Goal: Contribute content: Contribute content

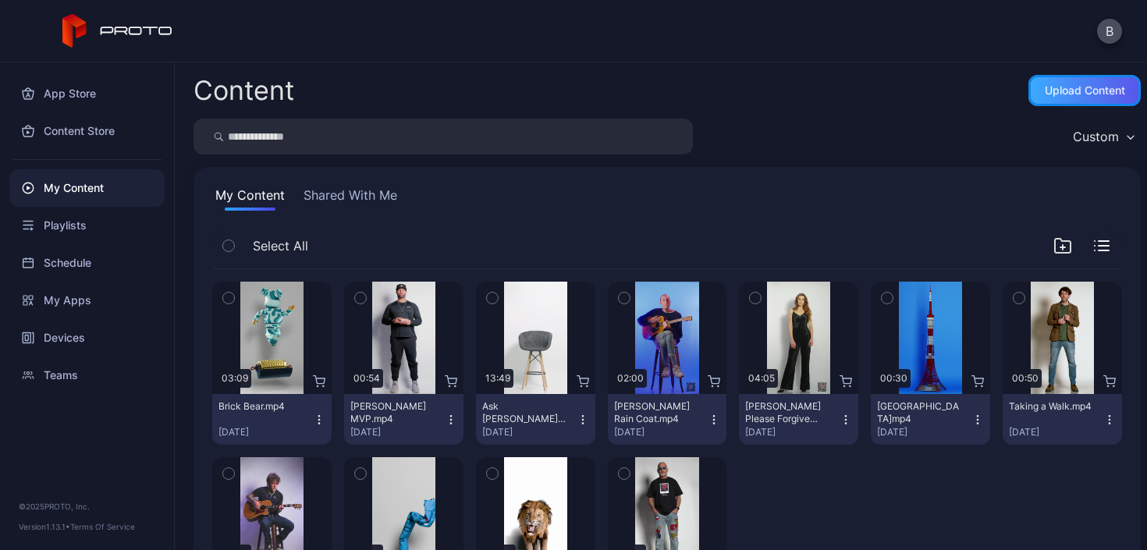
click at [1078, 87] on div "Upload Content" at bounding box center [1085, 90] width 80 height 12
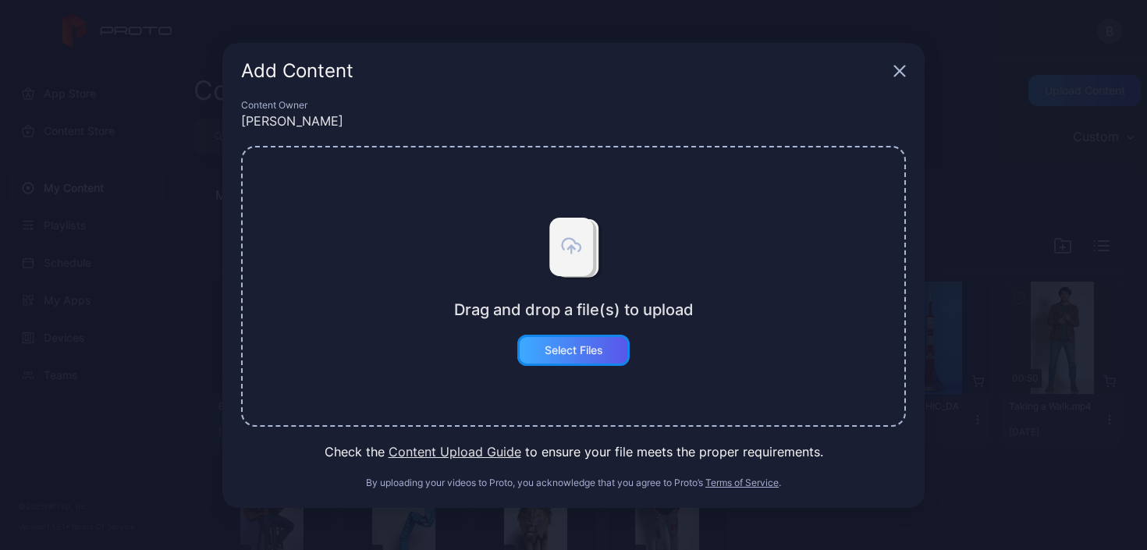
click at [579, 346] on div "Select Files" at bounding box center [574, 350] width 59 height 12
click at [908, 63] on div "Add Content" at bounding box center [573, 71] width 702 height 56
click at [901, 73] on icon "button" at bounding box center [900, 71] width 10 height 10
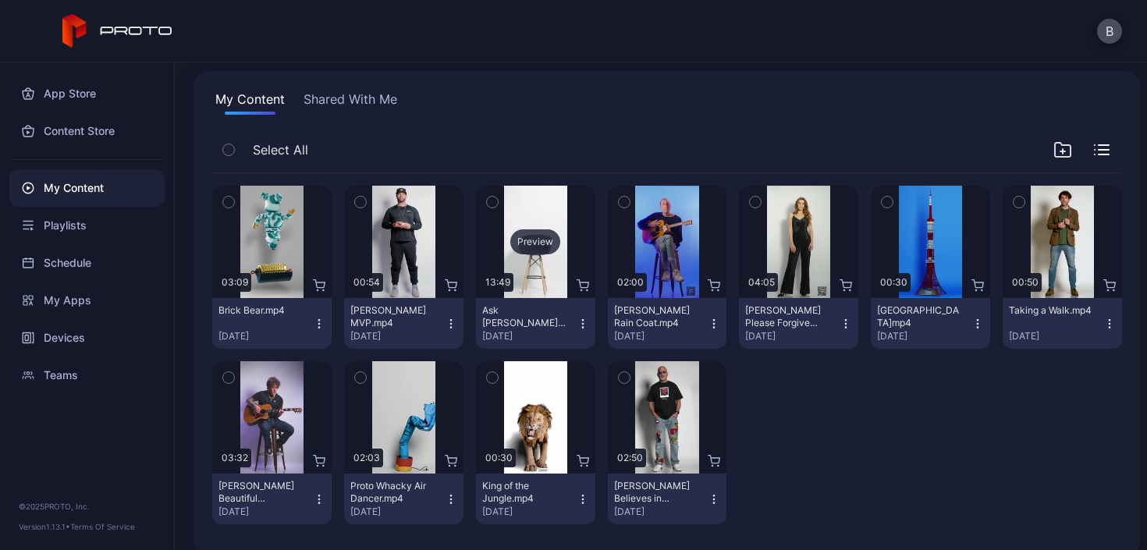
scroll to position [98, 0]
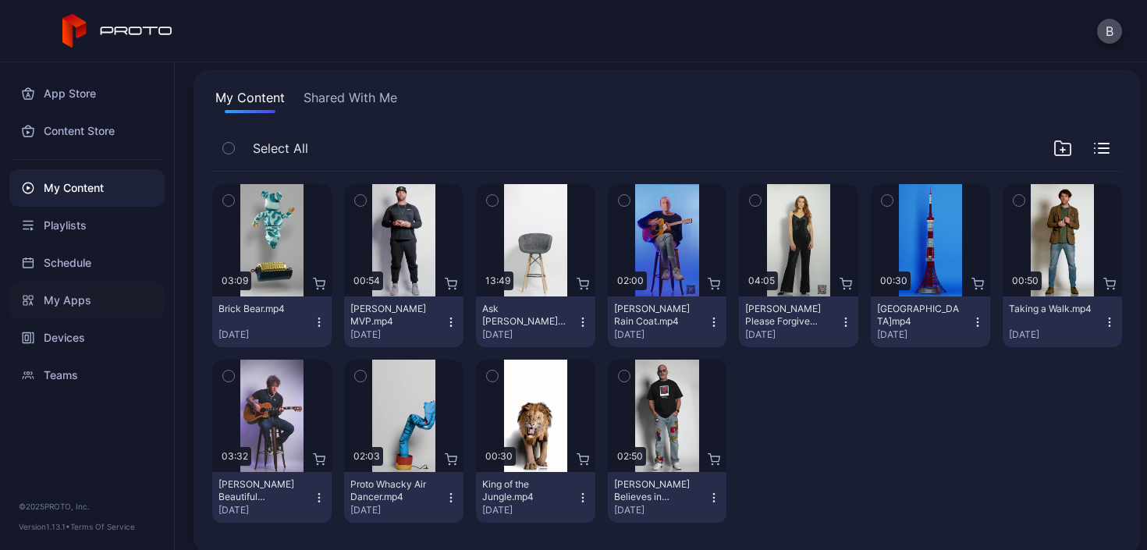
click at [72, 299] on div "My Apps" at bounding box center [86, 300] width 155 height 37
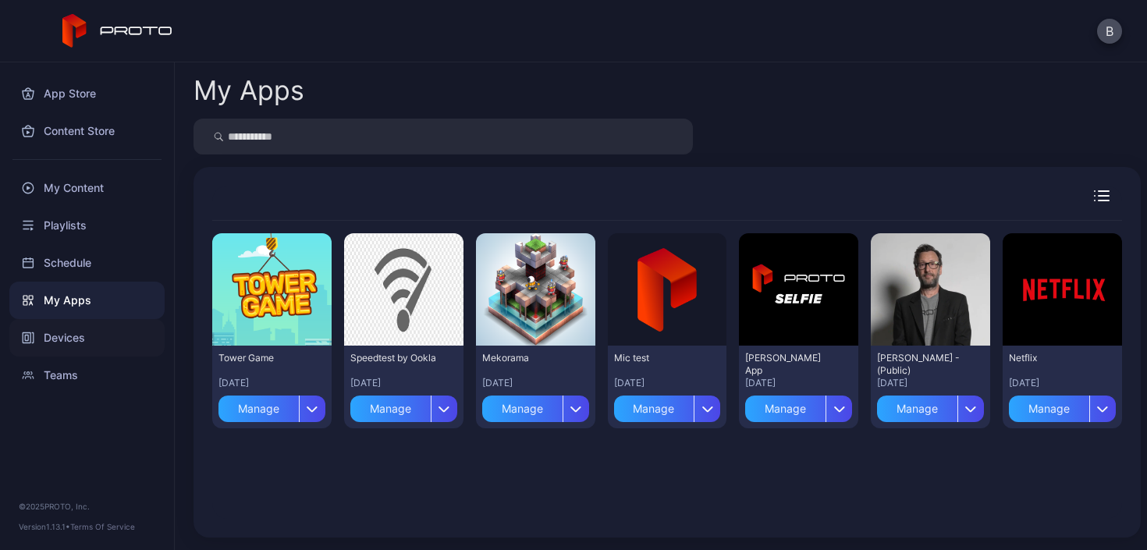
click at [62, 329] on div "Devices" at bounding box center [86, 337] width 155 height 37
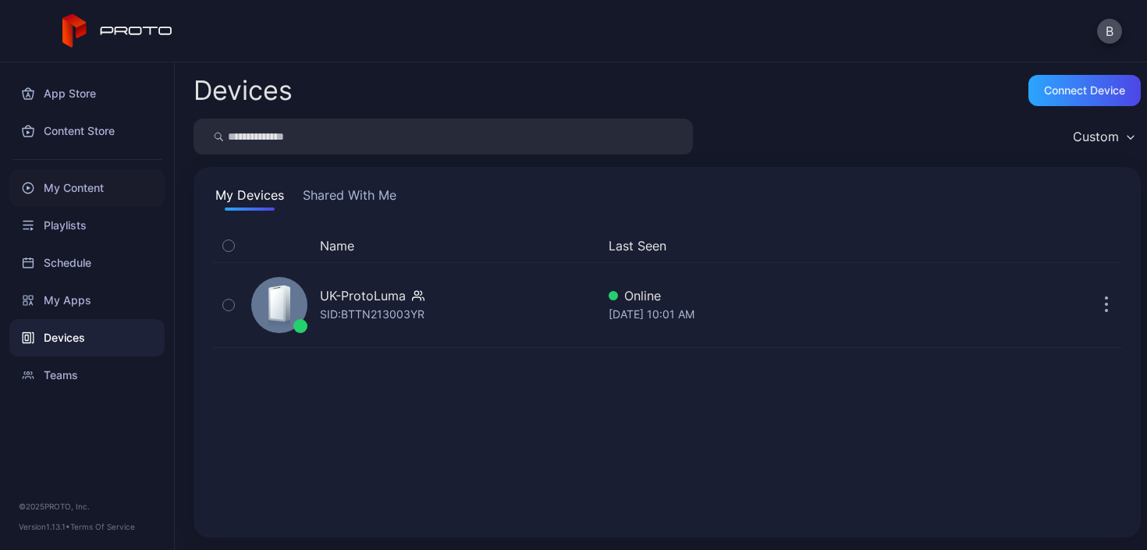
click at [70, 174] on div "My Content" at bounding box center [86, 187] width 155 height 37
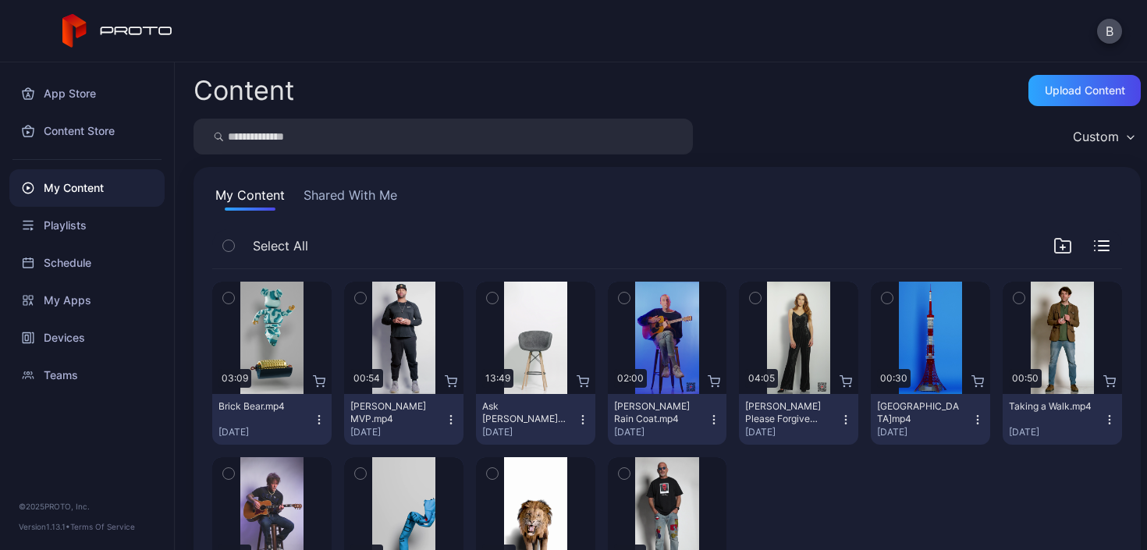
click at [363, 209] on button "Shared With Me" at bounding box center [350, 198] width 100 height 25
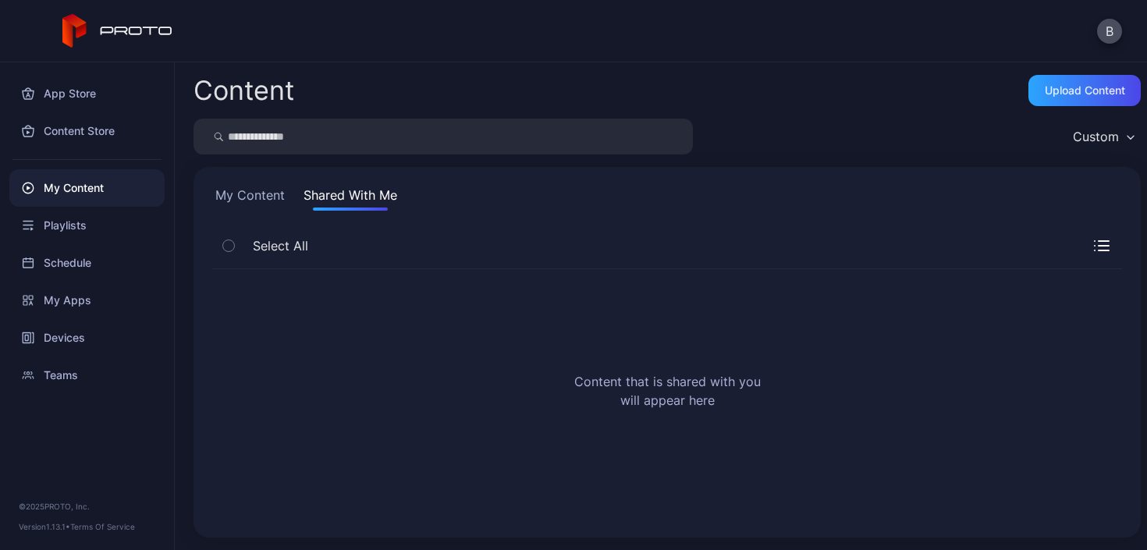
click at [257, 201] on button "My Content" at bounding box center [250, 198] width 76 height 25
